Goal: Navigation & Orientation: Find specific page/section

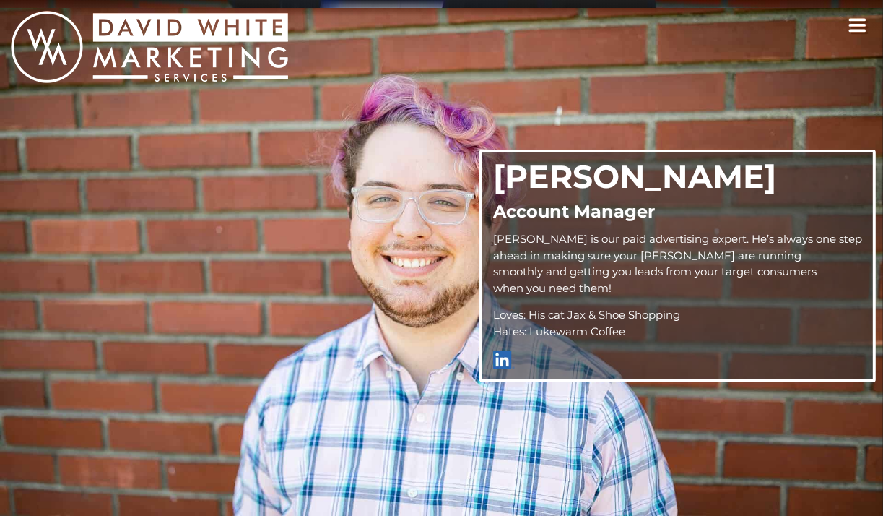
scroll to position [516, 0]
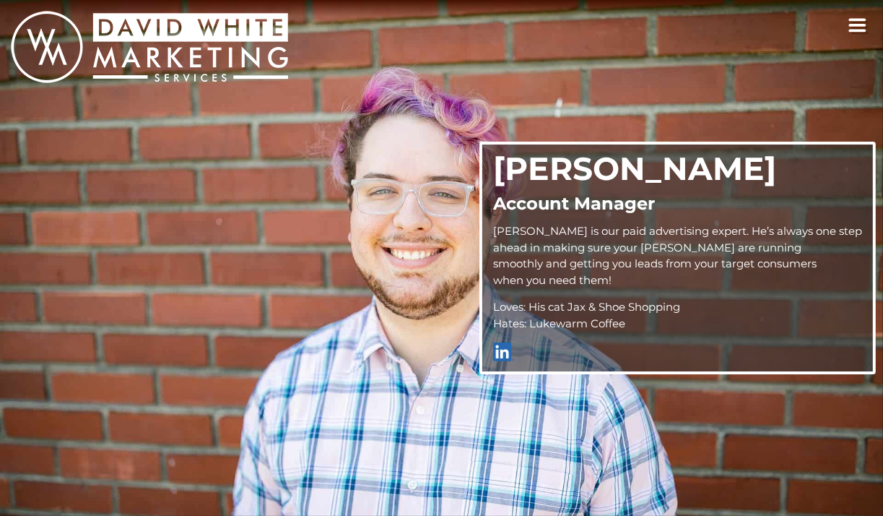
click at [855, 27] on icon "toggle navigation" at bounding box center [858, 25] width 19 height 14
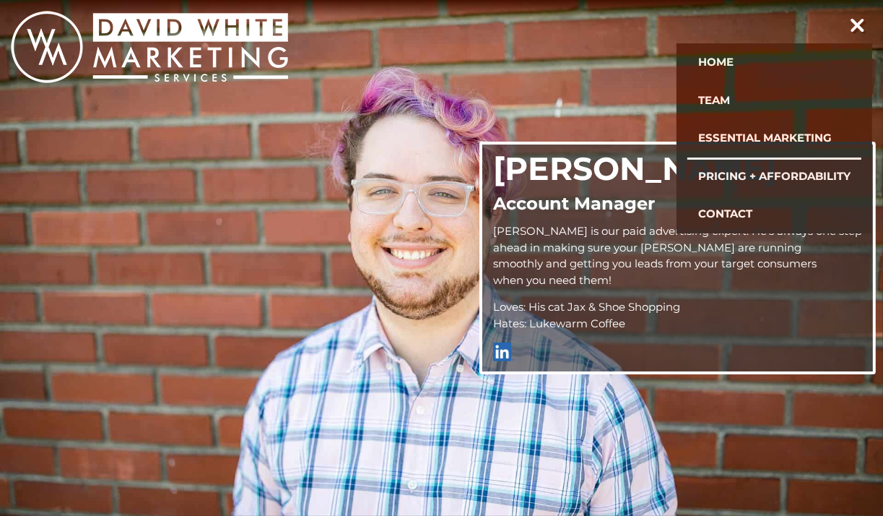
click at [730, 135] on link "Essential Marketing" at bounding box center [775, 138] width 174 height 38
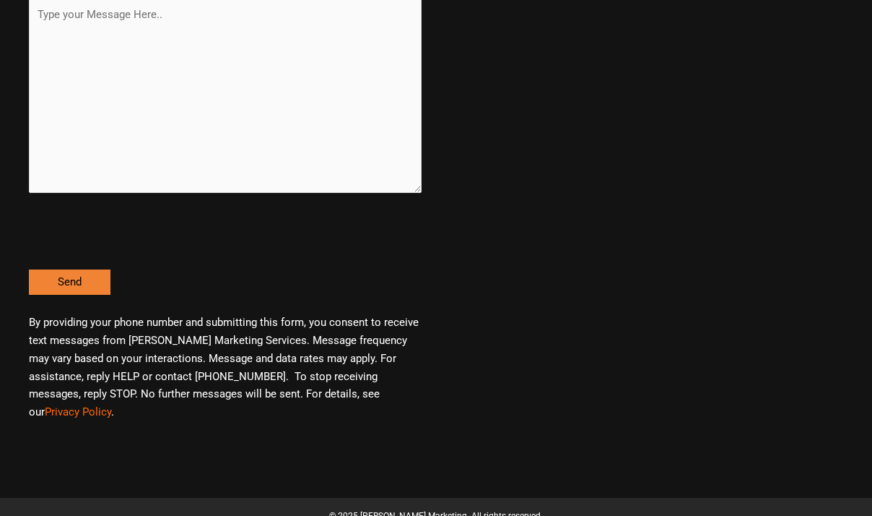
scroll to position [2394, 0]
